Goal: Task Accomplishment & Management: Manage account settings

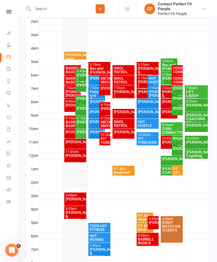
click at [65, 121] on div "9:15am - 10:15am BARBELL BASICS" at bounding box center [72, 122] width 17 height 13
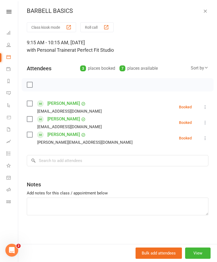
click at [205, 9] on icon "button" at bounding box center [205, 10] width 5 height 5
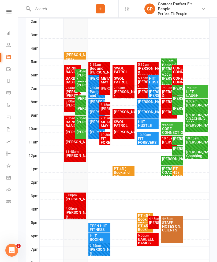
click at [68, 105] on div "[PERSON_NAME]" at bounding box center [72, 105] width 15 height 4
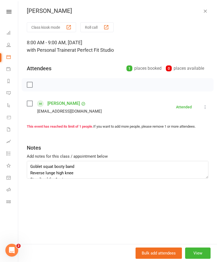
click at [206, 11] on icon "button" at bounding box center [205, 10] width 5 height 5
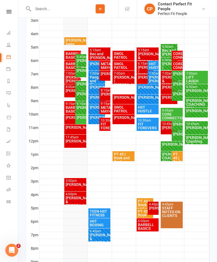
scroll to position [137, 0]
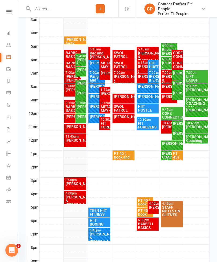
click at [66, 106] on div "BARBELL BASICS" at bounding box center [72, 109] width 15 height 8
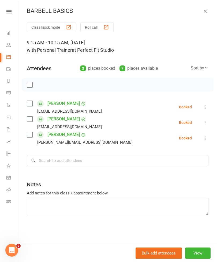
click at [31, 86] on label at bounding box center [29, 84] width 5 height 5
click at [42, 80] on button "button" at bounding box center [41, 84] width 9 height 9
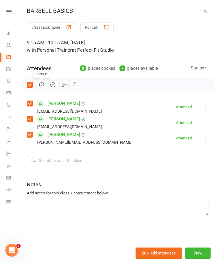
click at [207, 122] on icon at bounding box center [205, 122] width 5 height 5
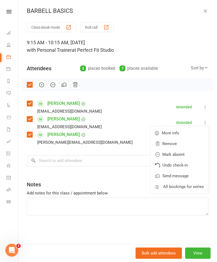
click at [184, 154] on link "Mark absent" at bounding box center [180, 154] width 58 height 11
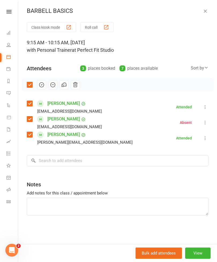
click at [203, 16] on div "BARBELL BASICS Class kiosk mode Roll call 9:15 AM - 10:15 AM, [DATE] with Perso…" at bounding box center [117, 131] width 199 height 262
click at [203, 11] on icon "button" at bounding box center [205, 10] width 5 height 5
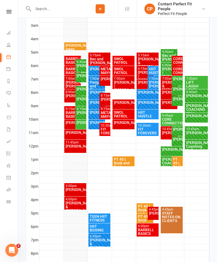
scroll to position [132, 0]
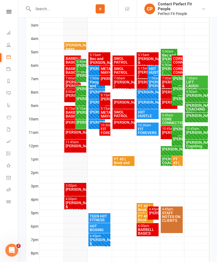
click at [80, 111] on div "[PERSON_NAME]" at bounding box center [80, 112] width 9 height 4
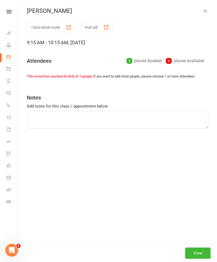
type textarea "DB incline rows KB pick ups walk out lay down KB sit up twist SAKB squat press …"
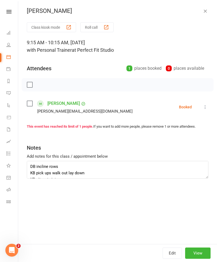
click at [207, 14] on button "button" at bounding box center [205, 11] width 6 height 6
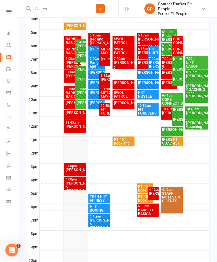
scroll to position [153, 0]
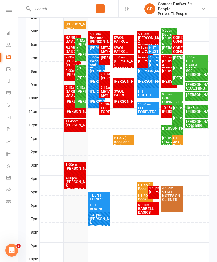
click at [68, 103] on div "[PERSON_NAME]" at bounding box center [72, 101] width 15 height 4
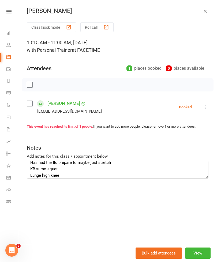
scroll to position [5, 0]
click at [180, 169] on textarea "Has had the flu prepare to maybe just stretch KB sumo squat Lunge high knee Lat…" at bounding box center [118, 170] width 182 height 18
click at [36, 167] on textarea "Has had the flu prepare to maybe just stretch KB sumo squat Lunge high knee Lat…" at bounding box center [118, 170] width 182 height 18
click at [36, 166] on textarea "Has had the flu prepare to maybe just stretch KB sumo squat Lunge high knee Lat…" at bounding box center [118, 170] width 182 height 18
click at [36, 165] on textarea "Has had the flu prepare to maybe just stretch KB sumo squat Lunge high knee Lat…" at bounding box center [118, 170] width 182 height 18
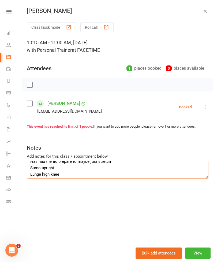
click at [41, 167] on textarea "Has had the flu prepare to maybe just stretch Sumo upright Lunge high knee Lat …" at bounding box center [118, 170] width 182 height 18
click at [37, 170] on textarea "Has had the flu prepare to maybe just stretch Sumo pulse upright Lunge high kne…" at bounding box center [118, 170] width 182 height 18
click at [37, 171] on textarea "Has had the flu prepare to maybe just stretch Sumo pulse upright Lunge high kne…" at bounding box center [118, 170] width 182 height 18
click at [38, 172] on textarea "Has had the flu prepare to maybe just stretch Sumo pulse upright Lunge high kne…" at bounding box center [118, 170] width 182 height 18
click at [40, 174] on textarea "Has had the flu prepare to maybe just stretch Sumo pulse upright Lunge high kne…" at bounding box center [118, 170] width 182 height 18
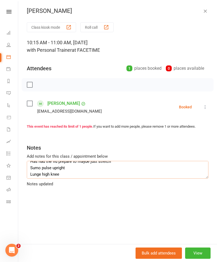
click at [39, 173] on textarea "Has had the flu prepare to maybe just stretch Sumo pulse upright Lunge high kne…" at bounding box center [118, 170] width 182 height 18
click at [43, 169] on textarea "Has had the flu prepare to maybe just stretch Sumo pulse upright Lunge bicep cu…" at bounding box center [118, 170] width 182 height 18
click at [43, 170] on textarea "Has had the flu prepare to maybe just stretch Sumo pulse upright Lunge bicep cu…" at bounding box center [118, 170] width 182 height 18
click at [44, 171] on textarea "Has had the flu prepare to maybe just stretch Sumo pulse upright Lunge bicep cu…" at bounding box center [118, 170] width 182 height 18
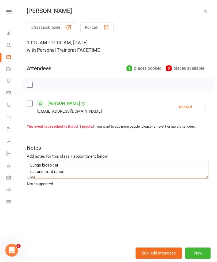
click at [44, 170] on textarea "Has had the flu prepare to maybe just stretch Sumo pulse upright Lunge bicep cu…" at bounding box center [118, 170] width 182 height 18
click at [43, 169] on textarea "Has had the flu prepare to maybe just stretch Sumo pulse upright Lunge bicep cu…" at bounding box center [118, 170] width 182 height 18
click at [57, 162] on textarea "Has had the flu prepare to maybe just stretch Sumo pulse upright Lunge bicep cu…" at bounding box center [118, 170] width 182 height 18
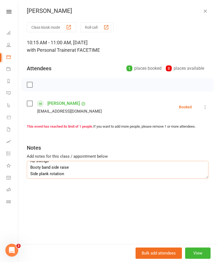
type textarea "Has had the flu prepare to maybe just stretch Sumo pulse Lunge bicep curl Kneel…"
click at [206, 12] on icon "button" at bounding box center [205, 10] width 5 height 5
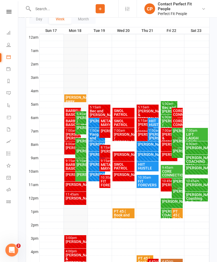
scroll to position [82, 0]
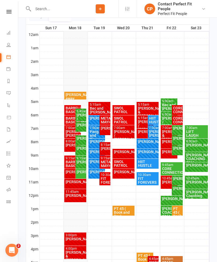
click at [83, 162] on div "[PERSON_NAME]" at bounding box center [80, 162] width 9 height 4
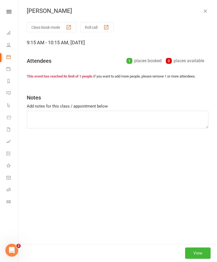
type textarea "DB incline rows KB pick ups walk out lay down KB sit up twist SAKB squat press …"
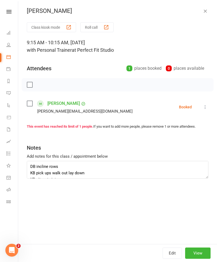
click at [29, 86] on label at bounding box center [29, 84] width 5 height 5
click at [41, 87] on icon "button" at bounding box center [41, 85] width 5 height 5
click at [207, 8] on icon "button" at bounding box center [205, 10] width 5 height 5
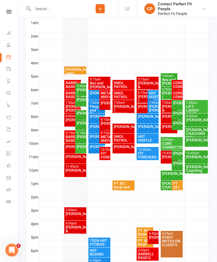
scroll to position [107, 0]
click at [66, 148] on div "[PERSON_NAME]" at bounding box center [72, 147] width 15 height 4
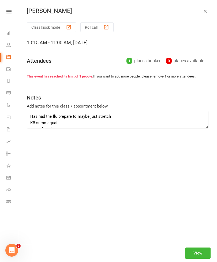
type textarea "Has had the flu prepare to maybe just stretch Sumo pulse Lunge bicep curl Kneel…"
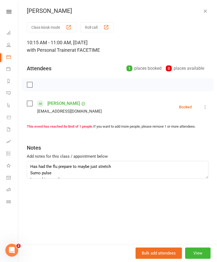
click at [204, 10] on icon "button" at bounding box center [205, 10] width 5 height 5
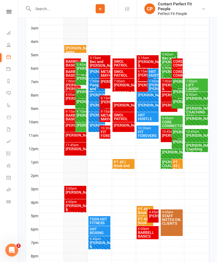
scroll to position [129, 0]
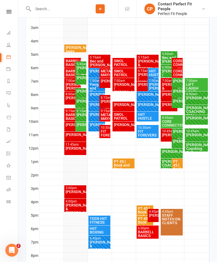
click at [67, 136] on div "[PERSON_NAME]" at bounding box center [75, 135] width 20 height 4
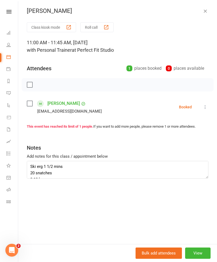
click at [202, 13] on button "button" at bounding box center [205, 11] width 6 height 6
